Goal: Navigation & Orientation: Understand site structure

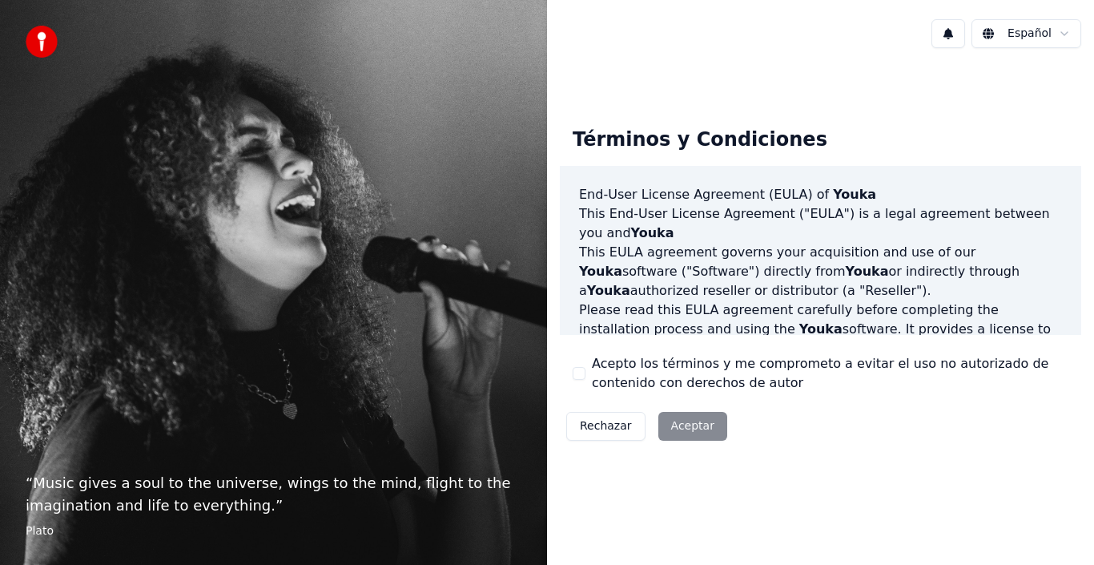
click at [691, 424] on div "Rechazar Aceptar" at bounding box center [647, 426] width 174 height 42
click at [691, 427] on div "Rechazar Aceptar" at bounding box center [647, 426] width 174 height 42
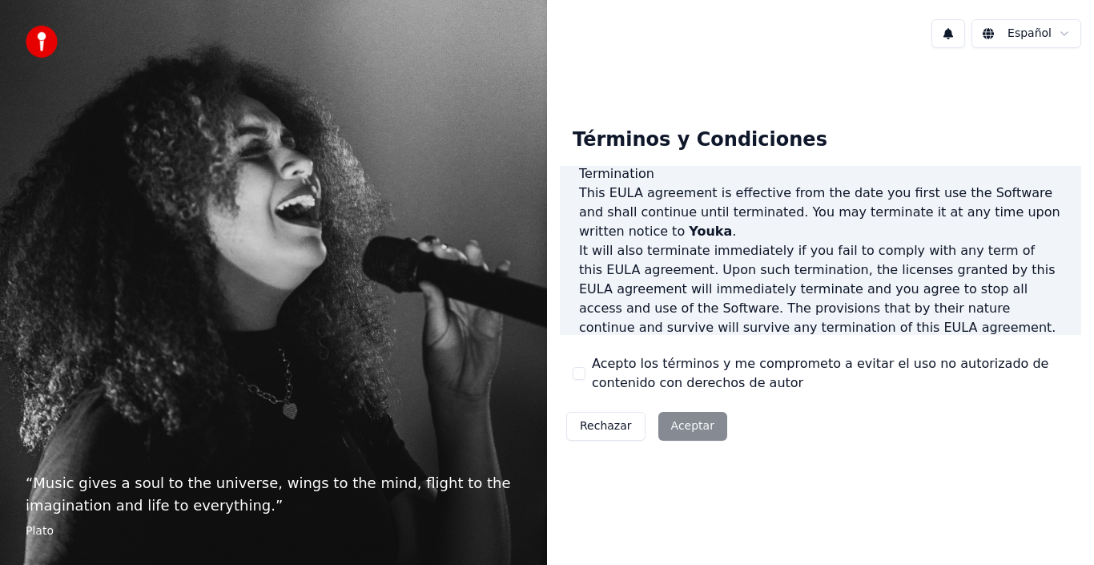
scroll to position [1099, 0]
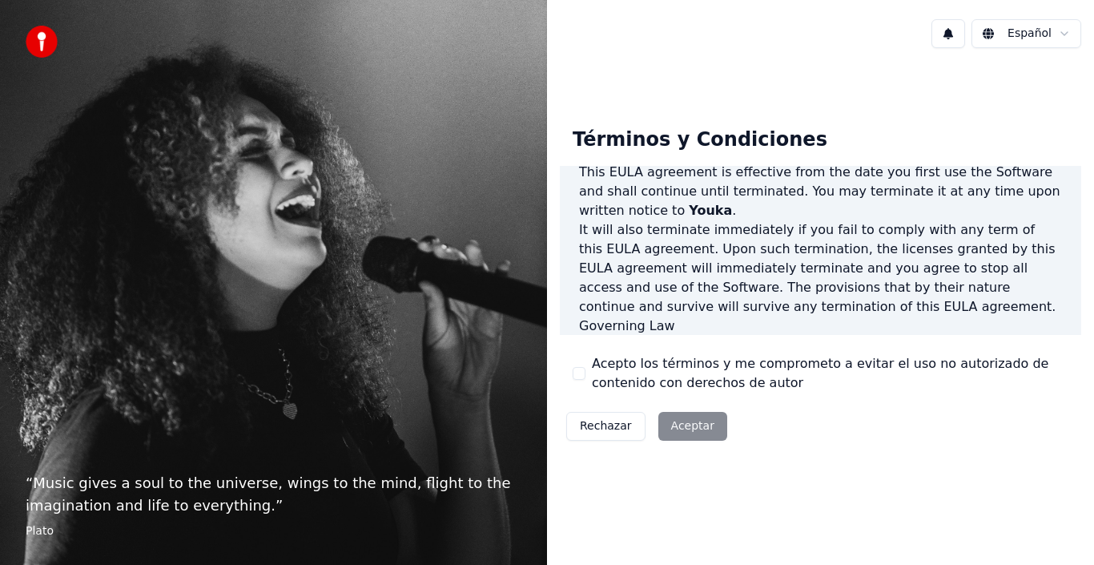
click at [689, 428] on div "Rechazar Aceptar" at bounding box center [647, 426] width 174 height 42
click at [698, 432] on div "Rechazar Aceptar" at bounding box center [647, 426] width 174 height 42
click at [665, 431] on div "Rechazar Aceptar" at bounding box center [647, 426] width 174 height 42
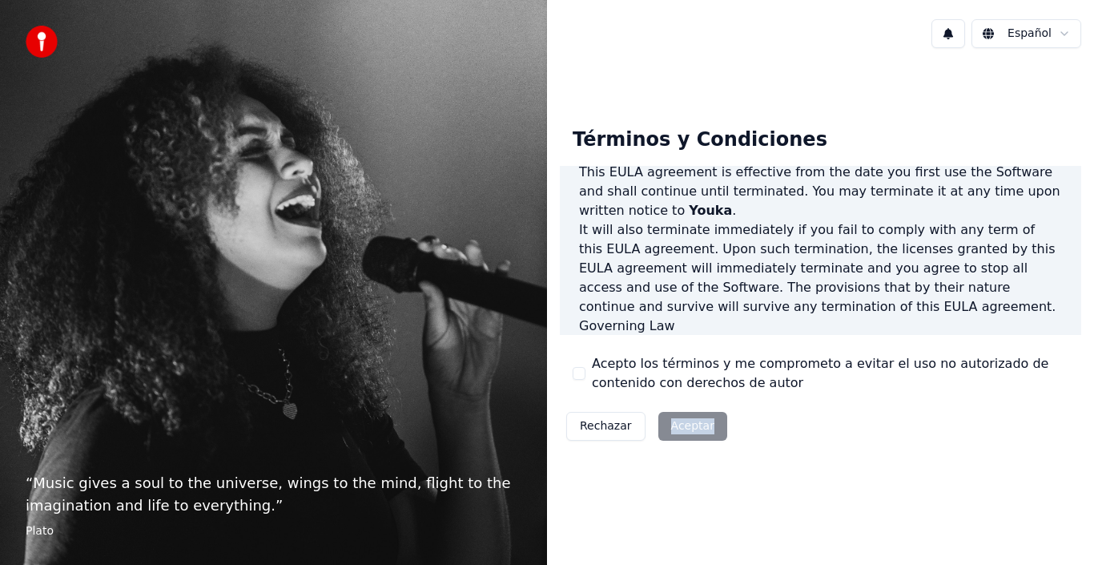
click at [665, 431] on div "Rechazar Aceptar" at bounding box center [647, 426] width 174 height 42
click at [694, 435] on div "Rechazar Aceptar" at bounding box center [647, 426] width 174 height 42
click at [1061, 26] on html "“ Music gives a soul to the universe, wings to the mind, flight to the imaginat…" at bounding box center [547, 282] width 1094 height 565
click at [1061, 29] on html "“ Music gives a soul to the universe, wings to the mind, flight to the imaginat…" at bounding box center [547, 282] width 1094 height 565
click at [687, 432] on html "“ Music gives a soul to the universe, wings to the mind, flight to the imaginat…" at bounding box center [547, 282] width 1094 height 565
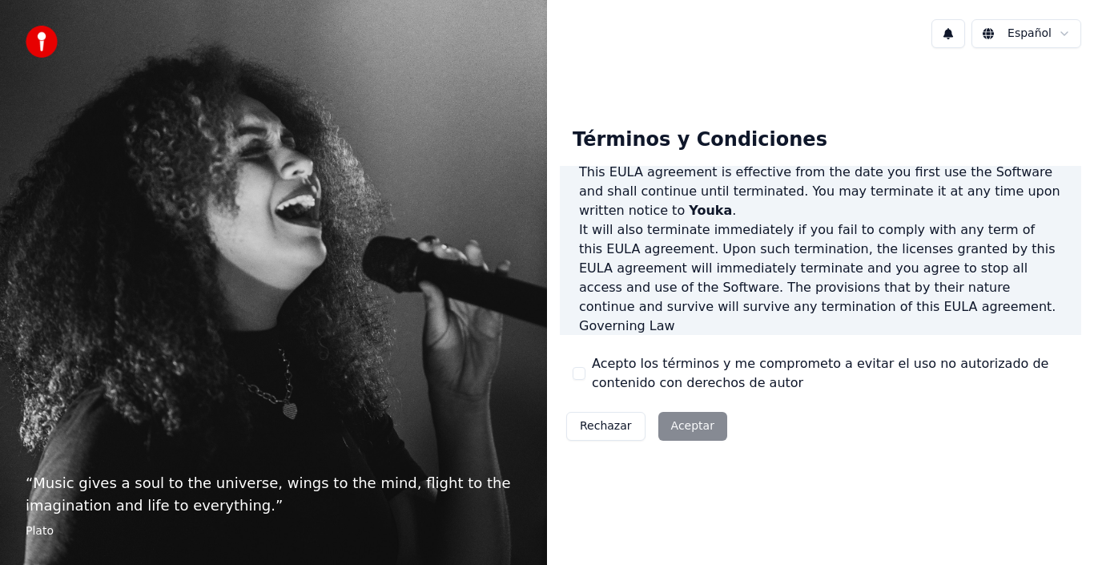
click at [687, 432] on html "“ Music gives a soul to the universe, wings to the mind, flight to the imaginat…" at bounding box center [547, 282] width 1094 height 565
click at [697, 429] on html "“ Music gives a soul to the universe, wings to the mind, flight to the imaginat…" at bounding box center [547, 282] width 1094 height 565
click at [697, 429] on div "Rechazar Aceptar" at bounding box center [647, 426] width 174 height 42
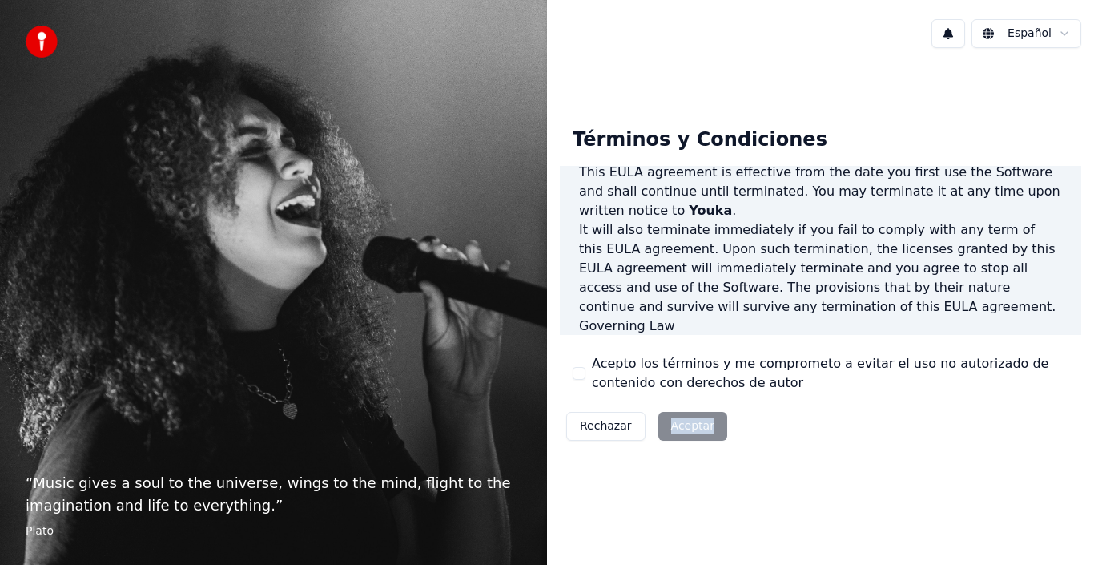
click at [697, 429] on div "Rechazar Aceptar" at bounding box center [647, 426] width 174 height 42
click at [692, 432] on div "Rechazar Aceptar" at bounding box center [647, 426] width 174 height 42
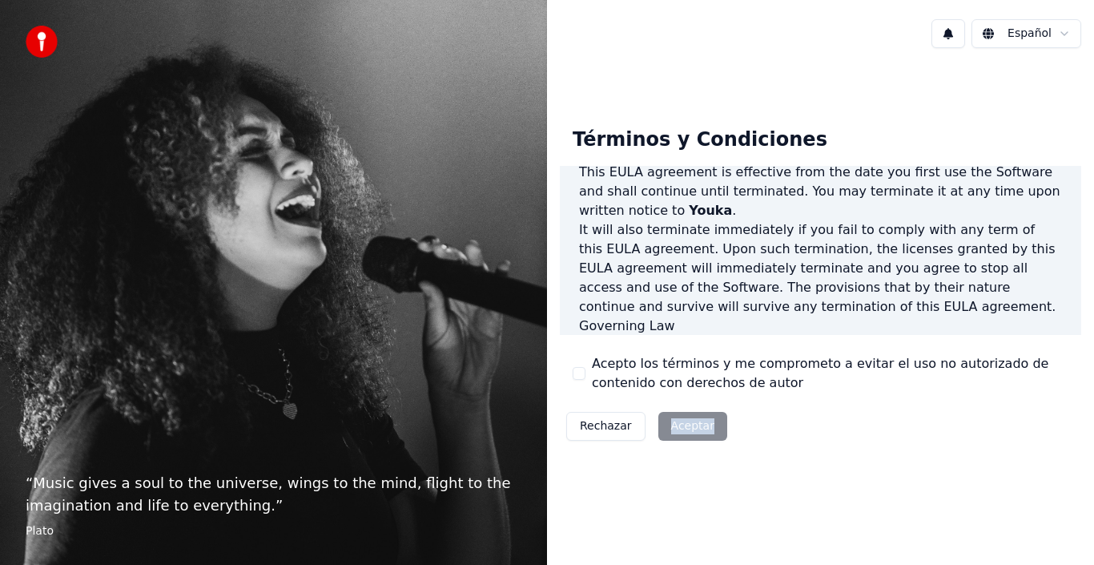
click at [692, 432] on div "Rechazar Aceptar" at bounding box center [647, 426] width 174 height 42
click at [39, 38] on img at bounding box center [42, 42] width 32 height 32
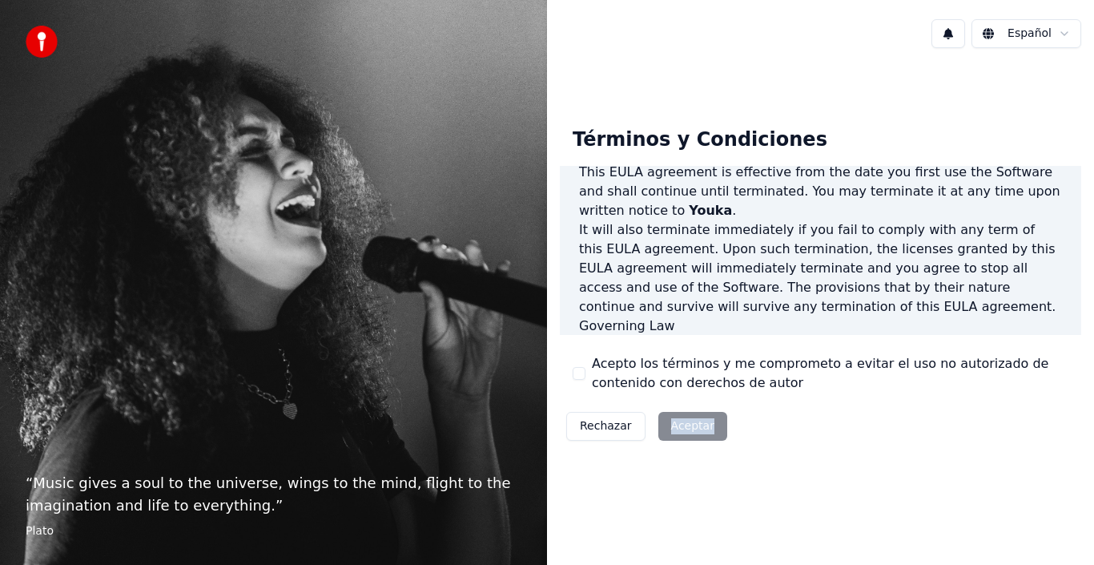
click at [712, 433] on div "Rechazar Aceptar" at bounding box center [647, 426] width 174 height 42
click at [700, 429] on div "Rechazar Aceptar" at bounding box center [647, 426] width 174 height 42
click at [603, 428] on button "Rechazar" at bounding box center [605, 426] width 79 height 29
click at [603, 428] on div "Términos y Condiciones End-User License Agreement ([PERSON_NAME]) of Youka This…" at bounding box center [820, 281] width 547 height 440
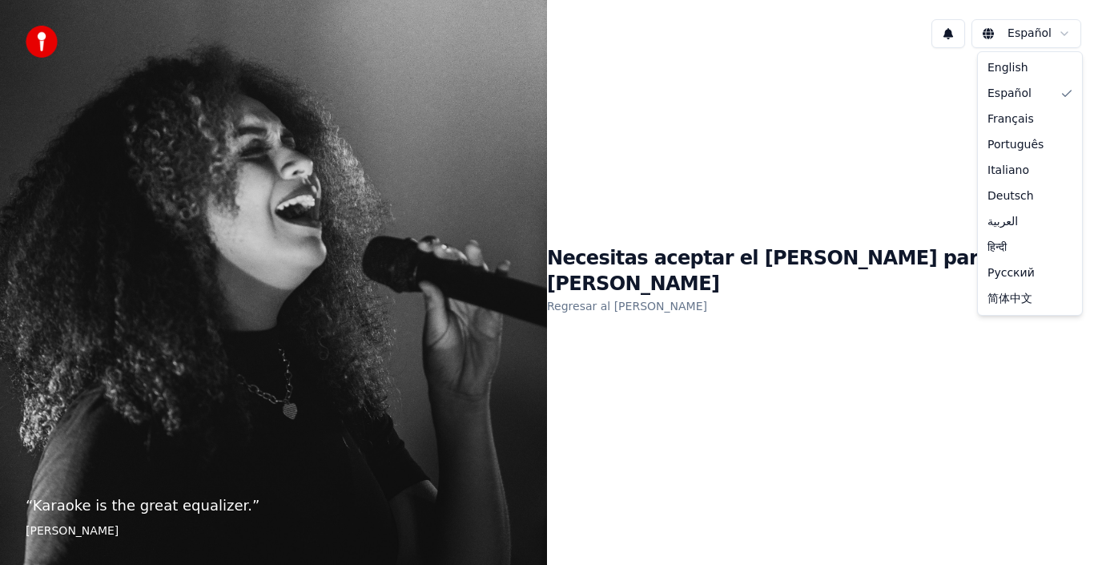
click at [1046, 34] on html "“ Karaoke is the great equalizer. ” [PERSON_NAME] Español Necesitas aceptar el …" at bounding box center [547, 282] width 1094 height 565
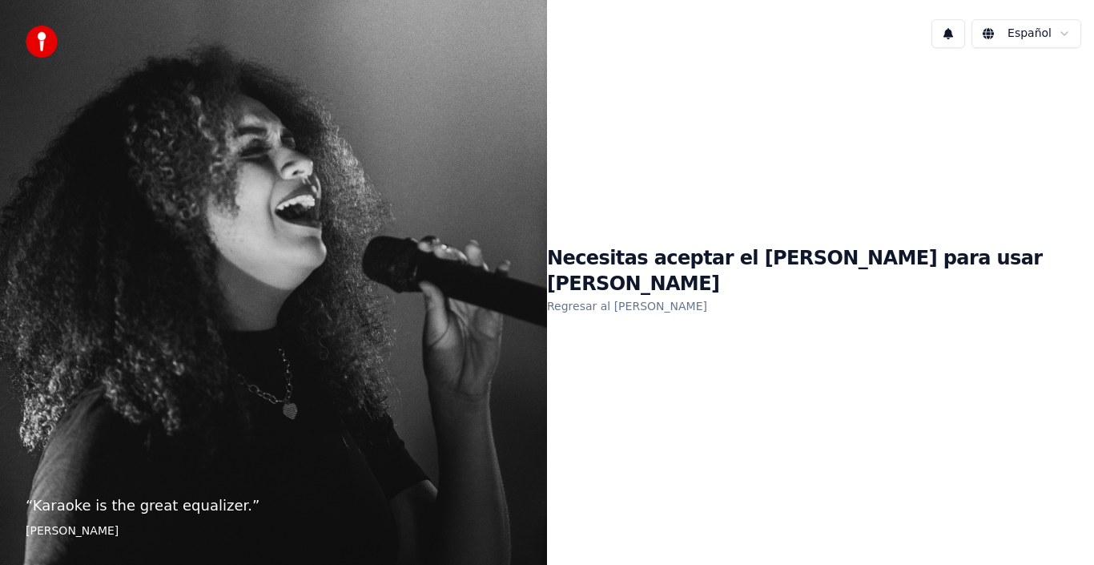
click at [1054, 40] on html "“ Karaoke is the great equalizer. ” [PERSON_NAME] Español Necesitas aceptar el …" at bounding box center [547, 282] width 1094 height 565
